Goal: Transaction & Acquisition: Book appointment/travel/reservation

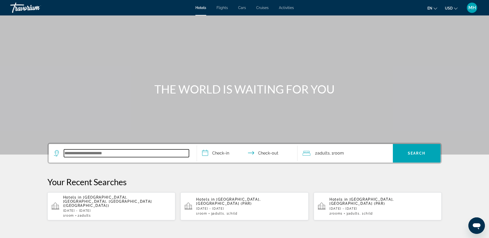
click at [82, 154] on input "Search widget" at bounding box center [126, 153] width 125 height 8
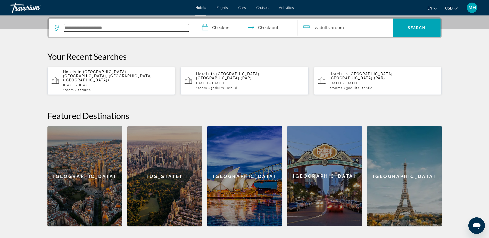
scroll to position [126, 0]
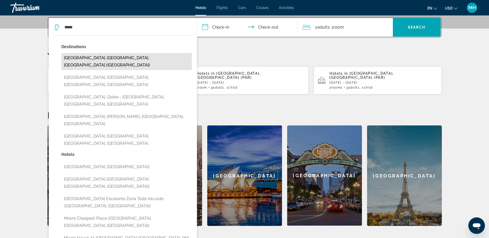
click at [89, 57] on button "[GEOGRAPHIC_DATA], [GEOGRAPHIC_DATA], [GEOGRAPHIC_DATA] ([GEOGRAPHIC_DATA])" at bounding box center [126, 61] width 130 height 17
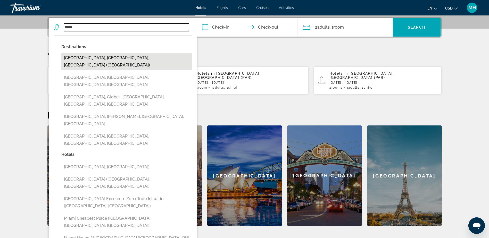
type input "**********"
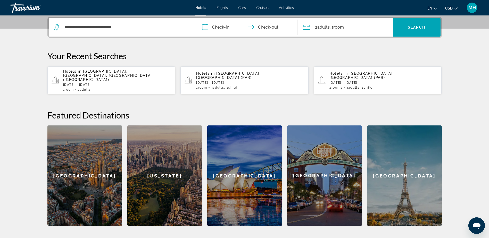
click at [213, 26] on input "**********" at bounding box center [248, 28] width 103 height 20
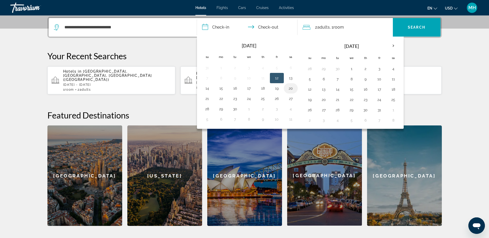
click at [289, 88] on button "20" at bounding box center [291, 88] width 8 height 7
click at [206, 98] on button "21" at bounding box center [207, 98] width 8 height 7
type input "**********"
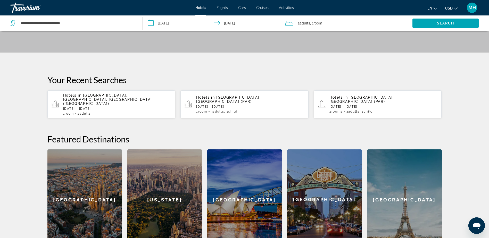
scroll to position [74, 0]
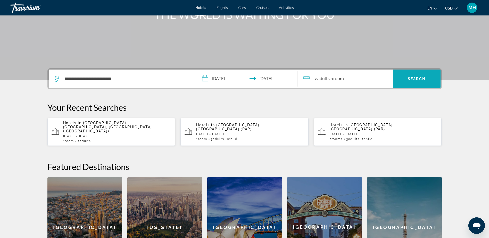
click at [410, 77] on span "Search" at bounding box center [417, 79] width 18 height 4
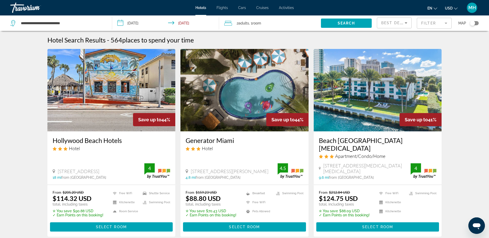
click at [446, 23] on mat-form-field "Filter" at bounding box center [434, 23] width 35 height 11
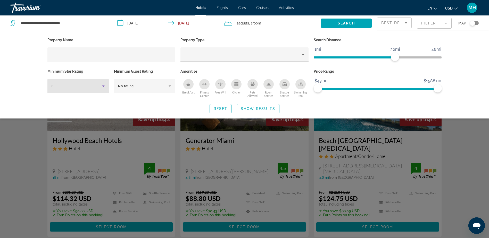
click at [102, 86] on icon "Hotel Filters" at bounding box center [103, 86] width 6 height 6
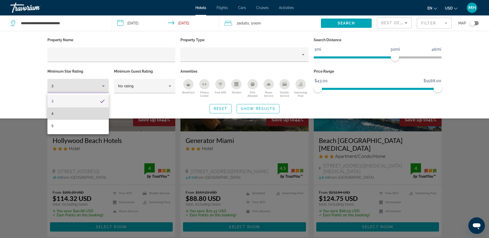
click at [61, 116] on mat-option "4" at bounding box center [77, 113] width 61 height 12
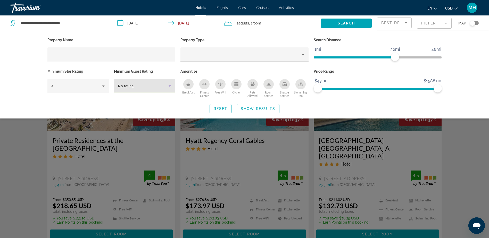
click at [170, 86] on icon "Hotel Filters" at bounding box center [170, 86] width 3 height 1
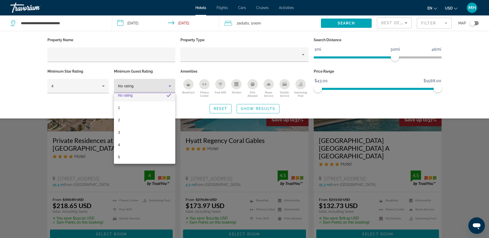
scroll to position [7, 0]
click at [120, 144] on span "4" at bounding box center [119, 143] width 2 height 6
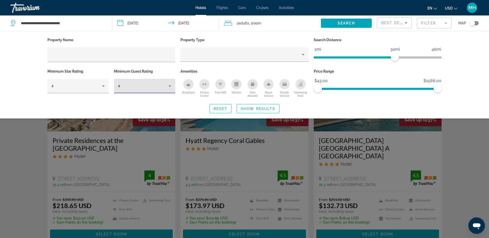
click at [189, 83] on icon "Breakfast" at bounding box center [188, 84] width 4 height 4
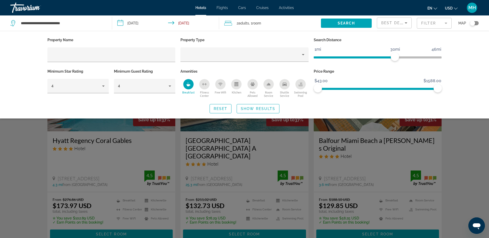
click at [287, 85] on div "Shuttle Service" at bounding box center [284, 84] width 10 height 10
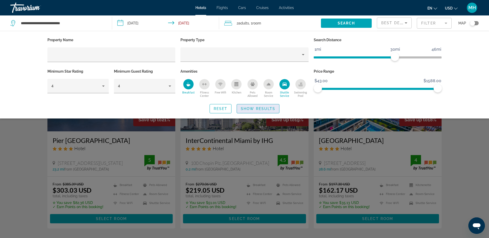
click at [260, 107] on span "Show Results" at bounding box center [258, 109] width 35 height 4
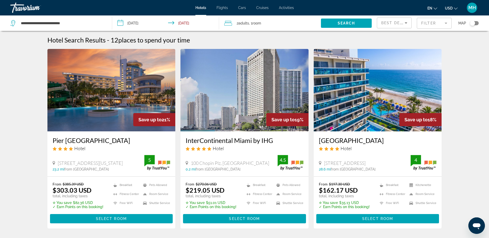
click at [444, 23] on mat-form-field "Filter" at bounding box center [434, 23] width 35 height 11
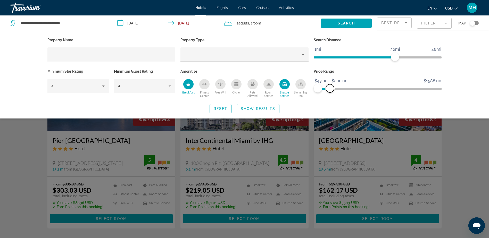
drag, startPoint x: 438, startPoint y: 88, endPoint x: 330, endPoint y: 94, distance: 108.1
click at [330, 94] on div "Price Range $43.00 $1588.00 $43.00 $200.00 $43.00 - $200.00" at bounding box center [377, 83] width 133 height 31
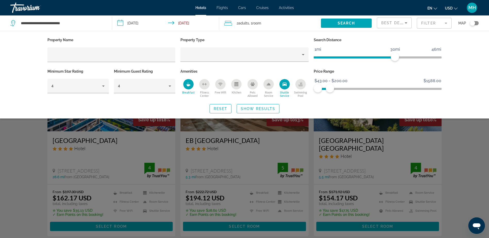
click at [407, 23] on icon "Sort by" at bounding box center [406, 22] width 3 height 1
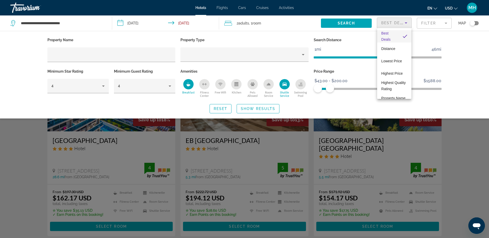
click at [460, 71] on div at bounding box center [244, 119] width 489 height 238
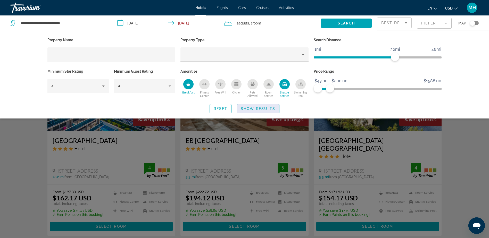
click at [257, 105] on span "Search widget" at bounding box center [258, 109] width 42 height 12
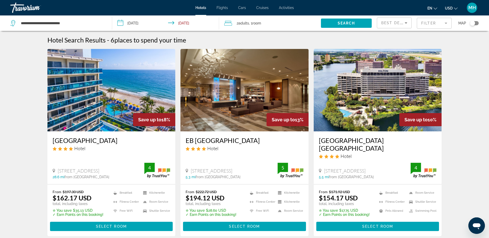
click at [25, 7] on div "Travorium" at bounding box center [36, 7] width 52 height 13
click at [26, 6] on div "Travorium" at bounding box center [36, 7] width 52 height 13
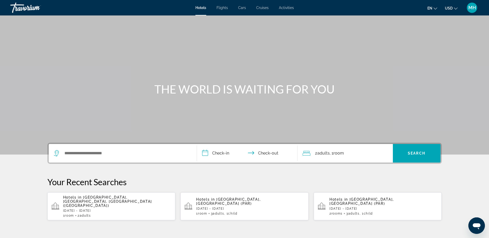
click at [21, 7] on div "Travorium" at bounding box center [36, 7] width 52 height 13
